Goal: Task Accomplishment & Management: Complete application form

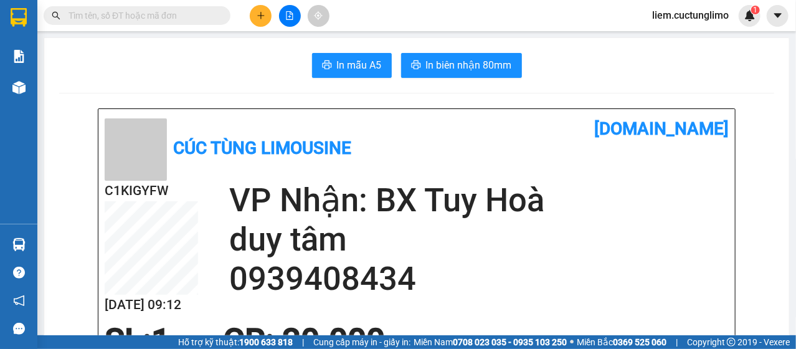
scroll to position [187, 0]
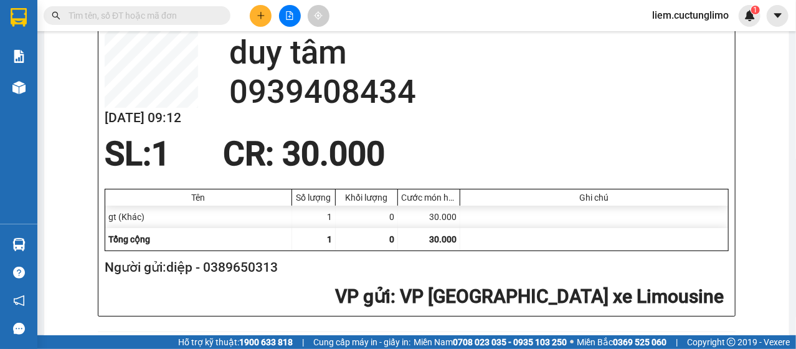
click at [261, 27] on div "Kết quả tìm kiếm ( 0 ) Bộ lọc No Data liem.cuctunglimo 1" at bounding box center [398, 15] width 796 height 31
click at [260, 21] on button at bounding box center [261, 16] width 22 height 22
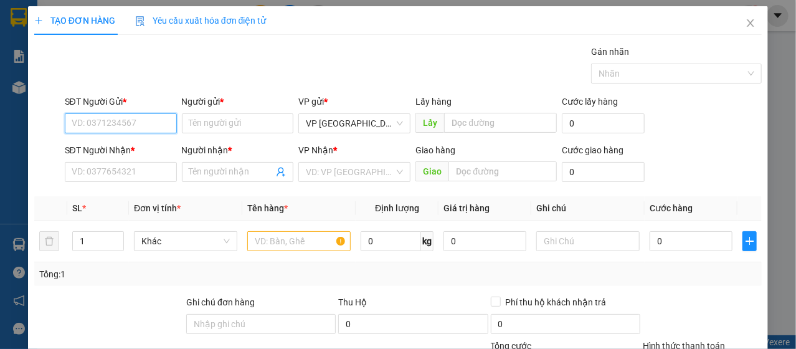
click at [144, 118] on input "SĐT Người Gửi *" at bounding box center [121, 123] width 112 height 20
type input "0916188884"
click at [166, 141] on div "0916188884 - ĐẸP" at bounding box center [120, 148] width 96 height 14
type input "ĐẸP"
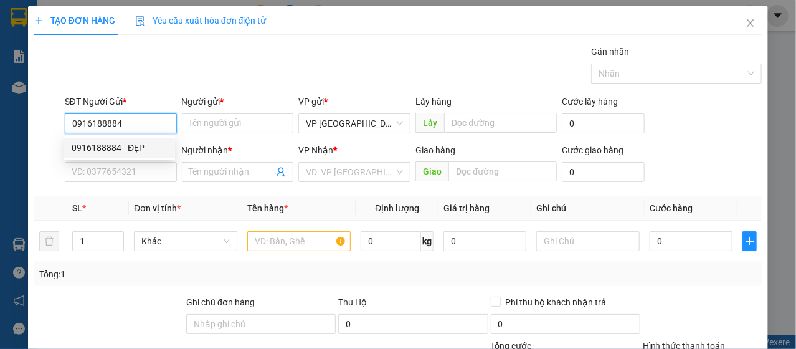
type input "0935881348"
type input "PHÚC THỊNH"
type input "30.000"
type input "0916188884"
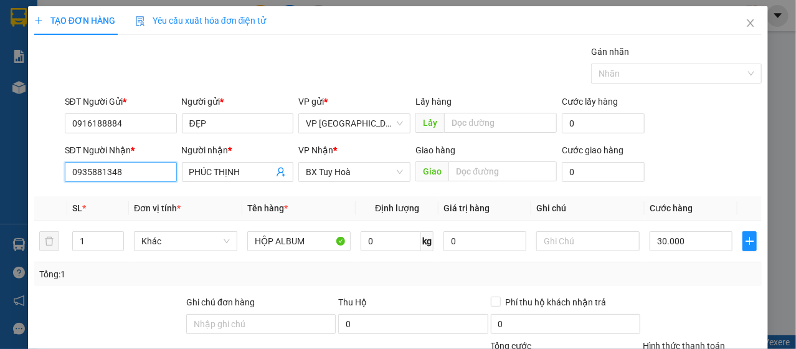
click at [136, 170] on input "0935881348" at bounding box center [121, 172] width 112 height 20
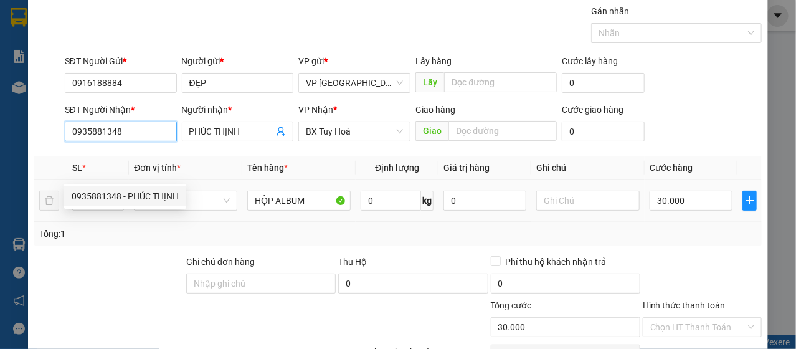
scroll to position [62, 0]
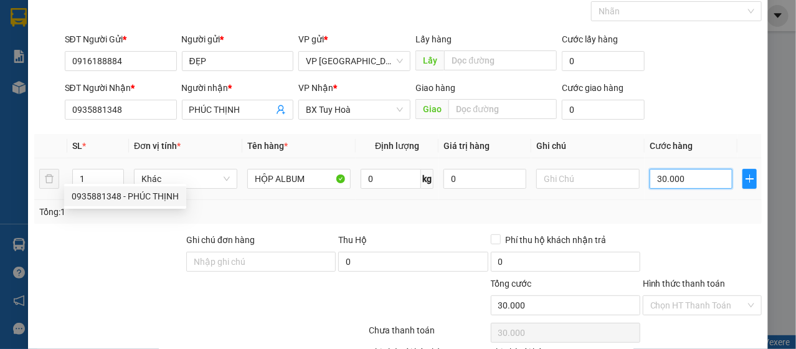
click at [677, 184] on input "30.000" at bounding box center [691, 179] width 83 height 20
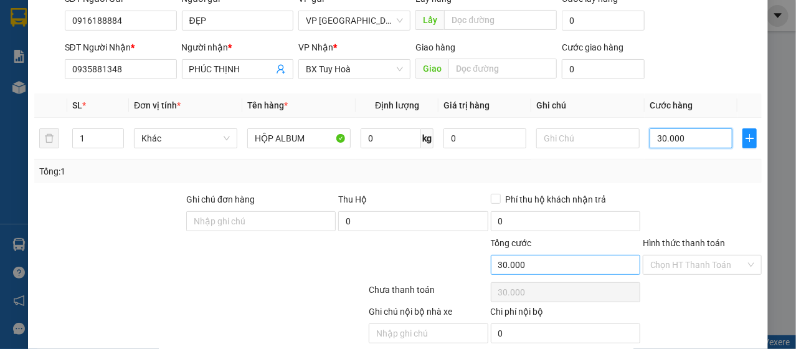
scroll to position [150, 0]
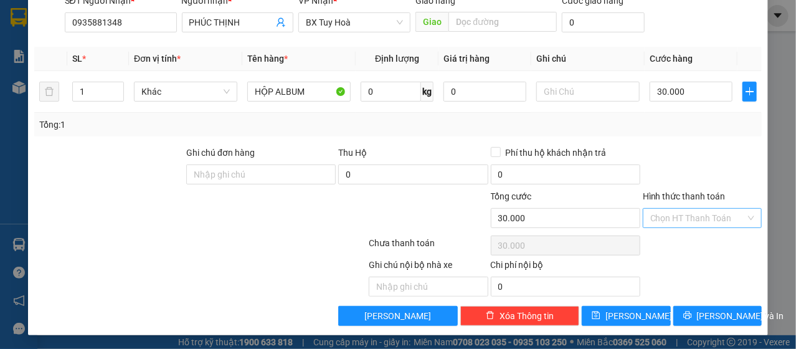
click at [662, 219] on input "Hình thức thanh toán" at bounding box center [697, 218] width 95 height 19
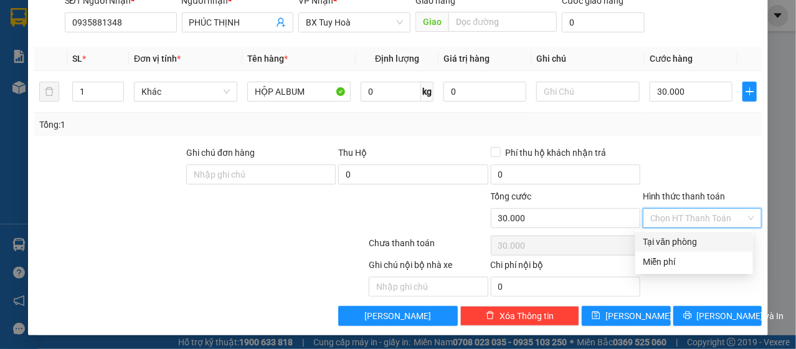
click at [669, 242] on div "Tại văn phòng" at bounding box center [694, 242] width 103 height 14
type input "0"
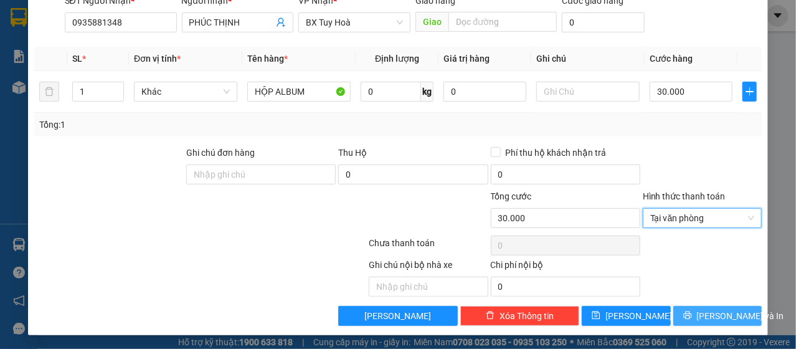
click at [735, 317] on button "[PERSON_NAME] và In" at bounding box center [718, 316] width 89 height 20
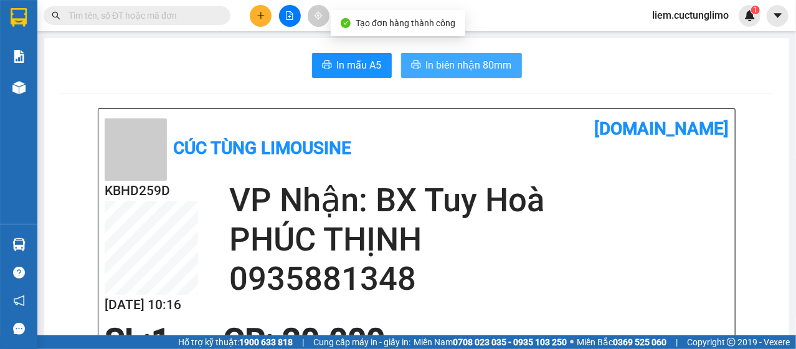
click at [468, 63] on span "In biên nhận 80mm" at bounding box center [469, 65] width 86 height 16
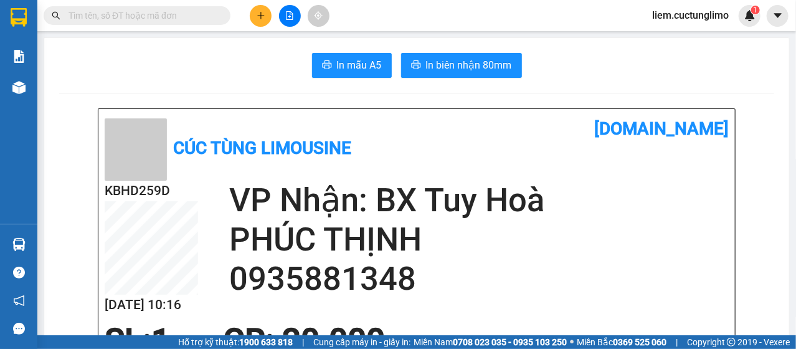
click at [104, 17] on input "text" at bounding box center [142, 16] width 147 height 14
click at [264, 11] on button at bounding box center [261, 16] width 22 height 22
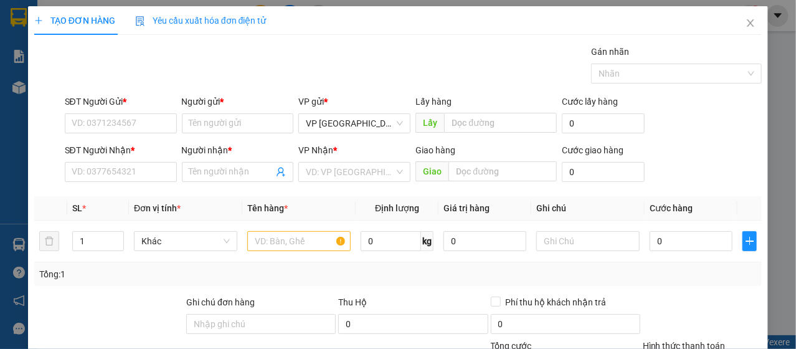
click at [107, 107] on div "SĐT Người Gửi *" at bounding box center [121, 102] width 112 height 14
click at [107, 113] on input "SĐT Người Gửi *" at bounding box center [121, 123] width 112 height 20
click at [122, 122] on input "SĐT Người Gửi *" at bounding box center [121, 123] width 112 height 20
click at [675, 248] on input "0" at bounding box center [691, 241] width 83 height 20
type input "6"
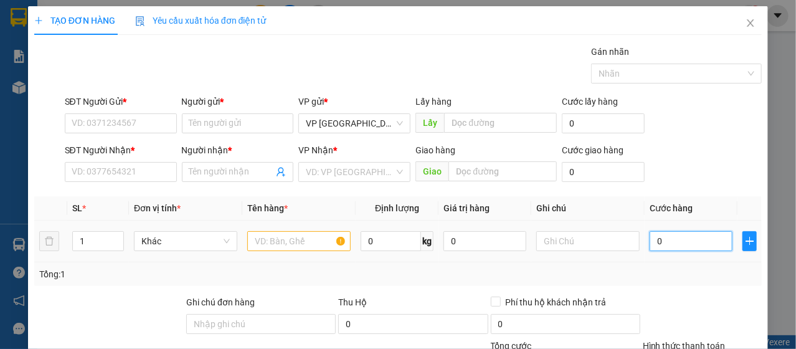
type input "6"
type input "60"
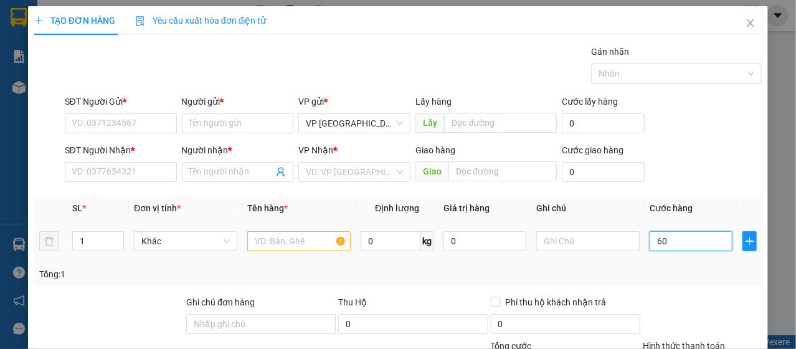
type input "600"
type input "6.000"
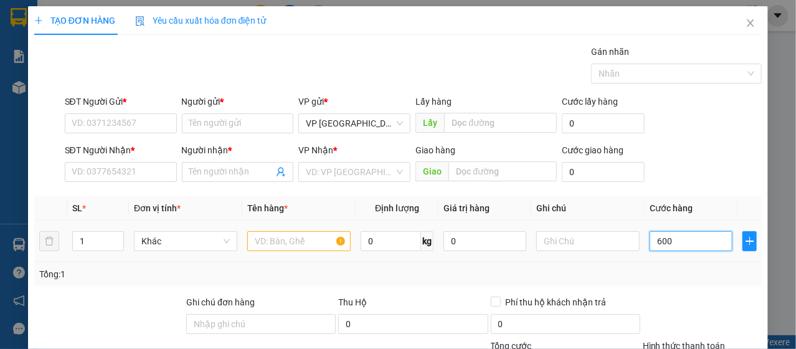
type input "6.000"
type input "60.000"
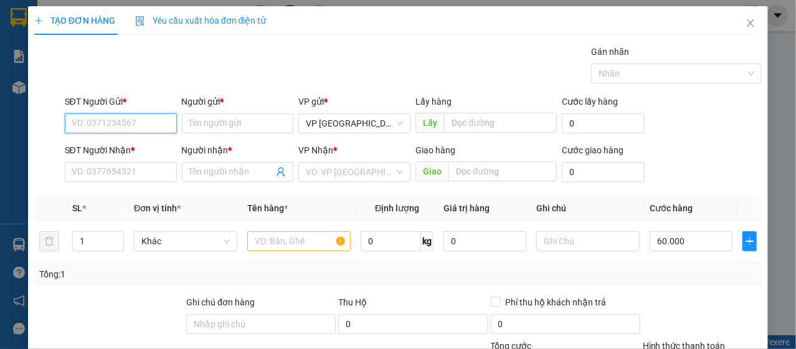
click at [119, 115] on input "SĐT Người Gửi *" at bounding box center [121, 123] width 112 height 20
click at [114, 123] on input "SĐT Người Gửi *" at bounding box center [121, 123] width 112 height 20
type input "0935444596"
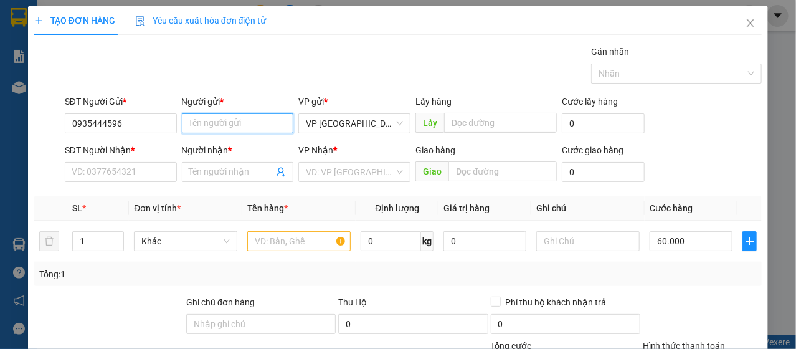
click at [224, 122] on input "Người gửi *" at bounding box center [238, 123] width 112 height 20
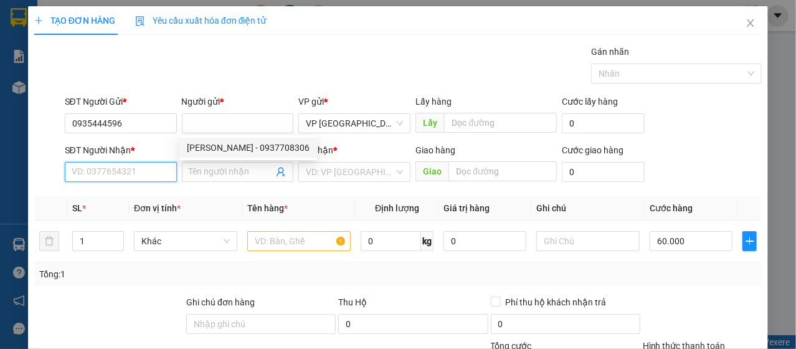
click at [107, 178] on input "SĐT Người Nhận *" at bounding box center [121, 172] width 112 height 20
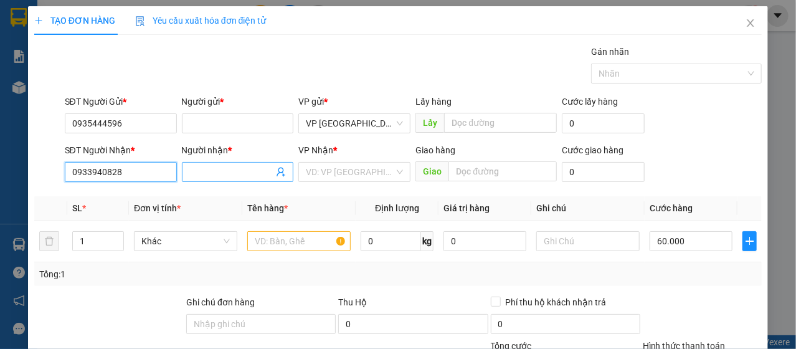
type input "0933940828"
click at [206, 167] on input "Người nhận *" at bounding box center [231, 172] width 85 height 14
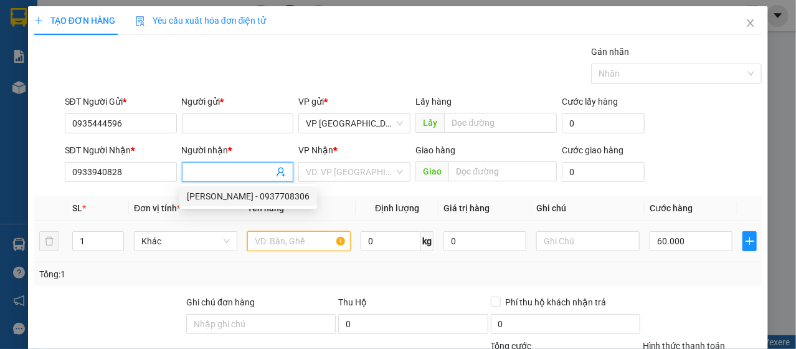
click at [277, 240] on input "text" at bounding box center [298, 241] width 103 height 20
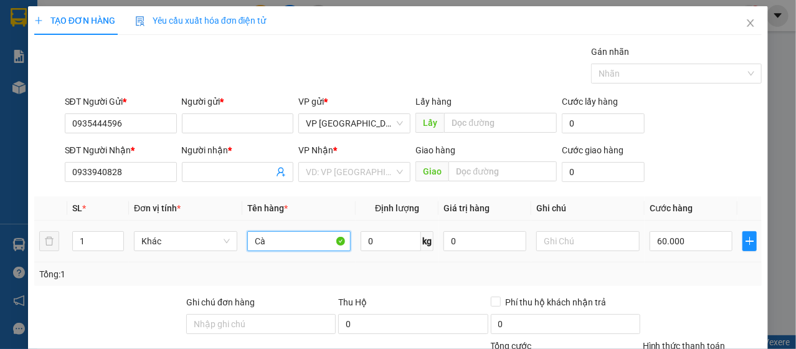
type input "C"
type input "ap"
type input "a"
click at [279, 241] on input "áo quần" at bounding box center [298, 241] width 103 height 20
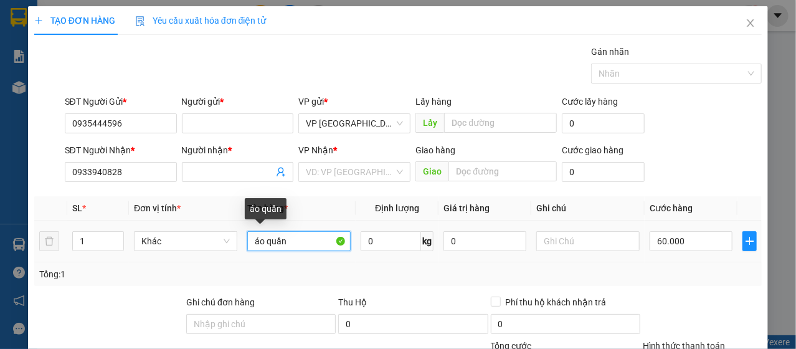
click at [279, 241] on input "áo quần" at bounding box center [298, 241] width 103 height 20
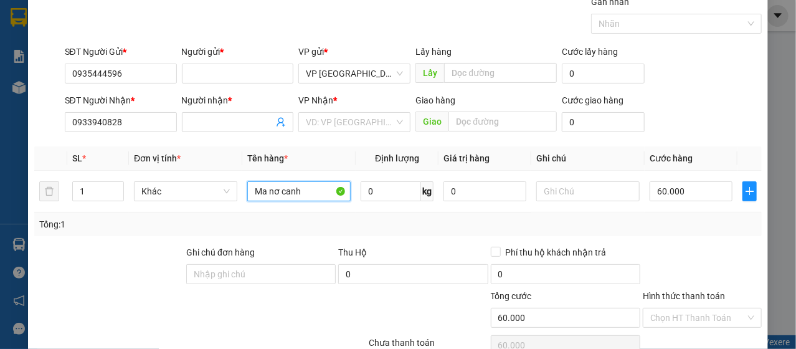
scroll to position [125, 0]
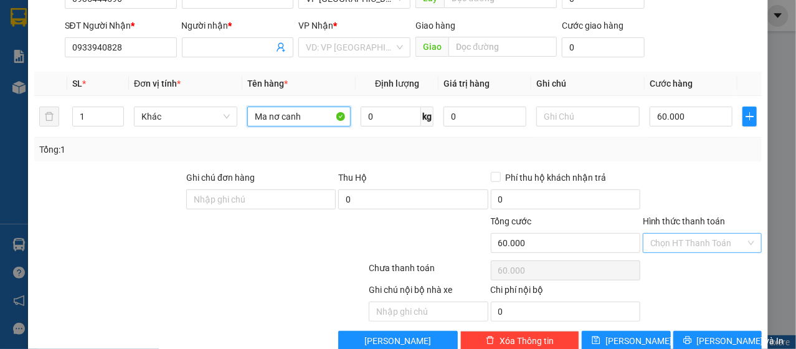
type input "Ma nơ canh"
click at [657, 241] on input "Hình thức thanh toán" at bounding box center [697, 243] width 95 height 19
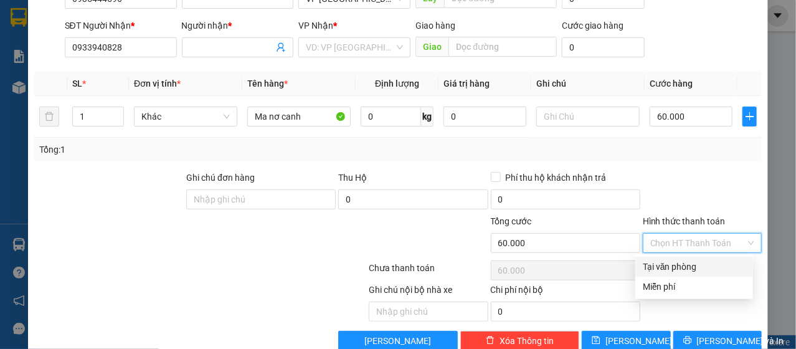
click at [667, 265] on div "Tại văn phòng" at bounding box center [694, 267] width 103 height 14
type input "0"
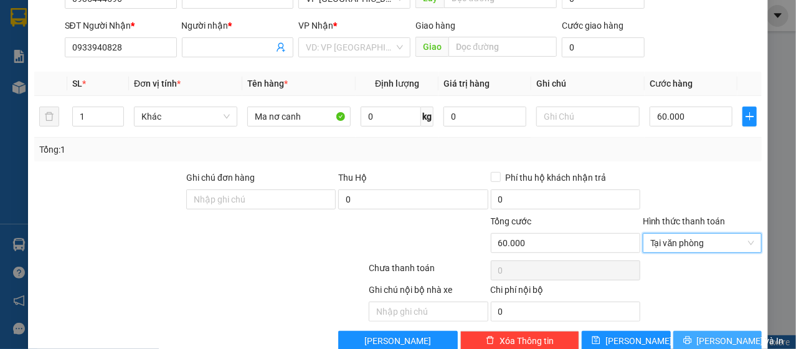
click at [710, 343] on span "[PERSON_NAME] và In" at bounding box center [740, 341] width 87 height 14
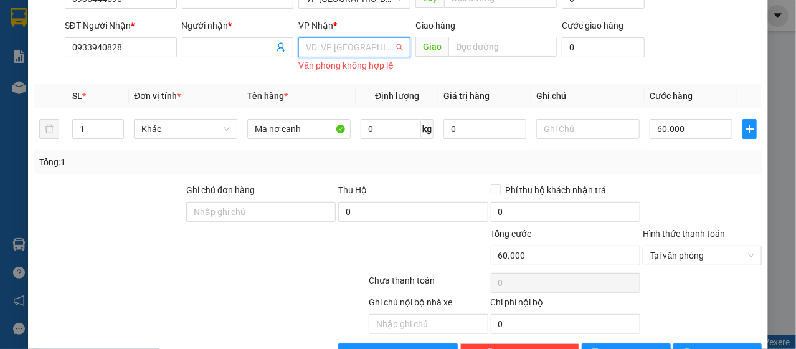
click at [361, 48] on input "search" at bounding box center [350, 47] width 88 height 19
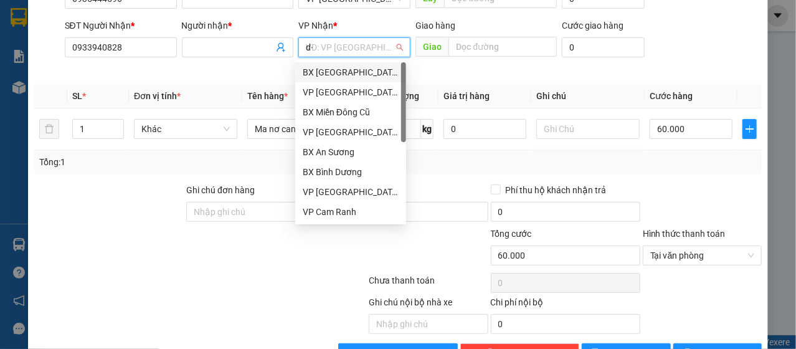
type input "d"
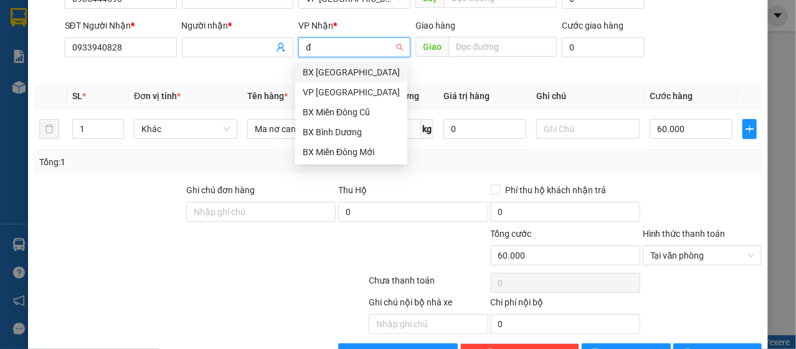
type input "đà"
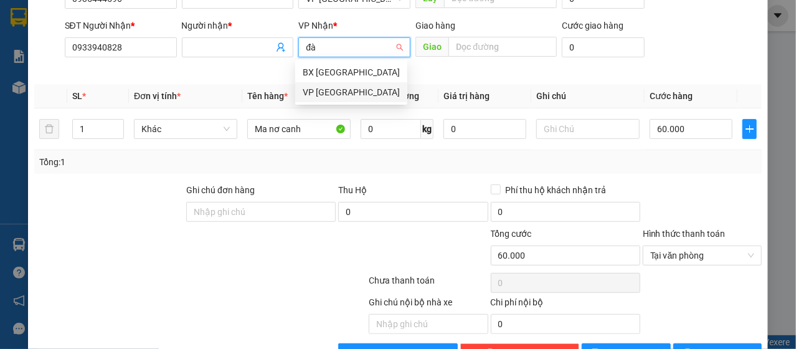
click at [358, 95] on div "VP [GEOGRAPHIC_DATA]" at bounding box center [351, 92] width 97 height 14
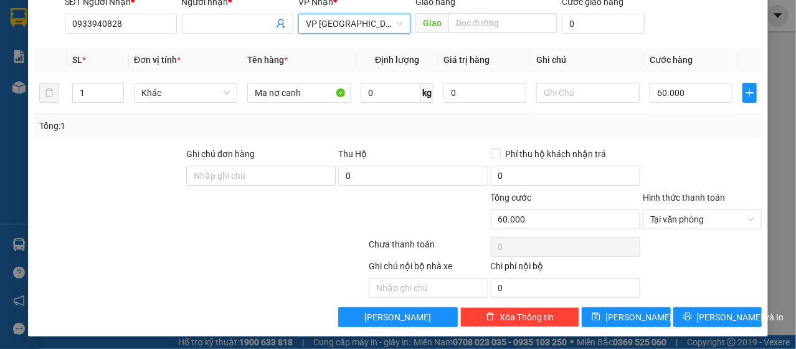
scroll to position [150, 0]
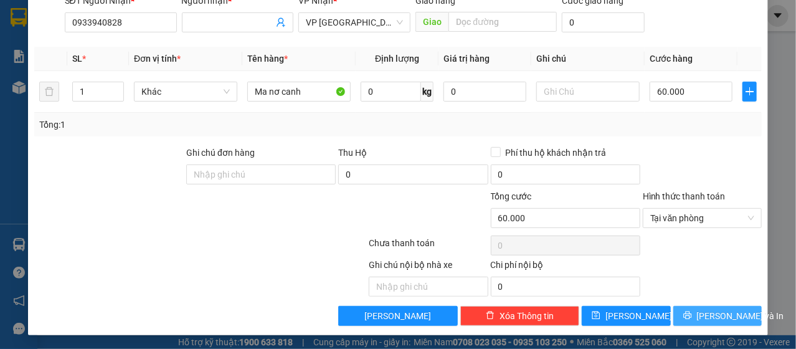
click at [718, 319] on span "[PERSON_NAME] và In" at bounding box center [740, 316] width 87 height 14
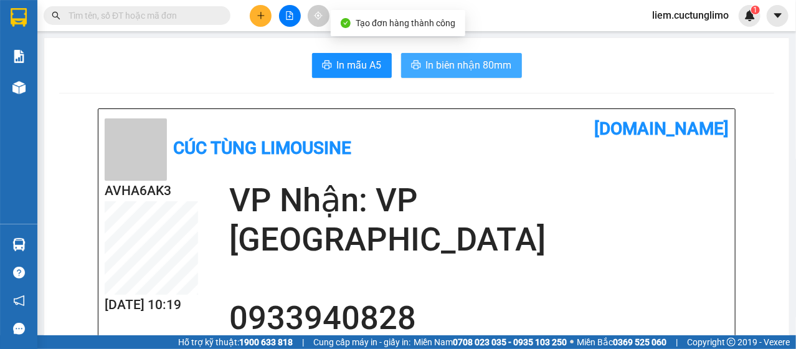
click at [487, 63] on span "In biên nhận 80mm" at bounding box center [469, 65] width 86 height 16
click at [475, 70] on span "In biên nhận 80mm" at bounding box center [469, 65] width 86 height 16
